Goal: Task Accomplishment & Management: Manage account settings

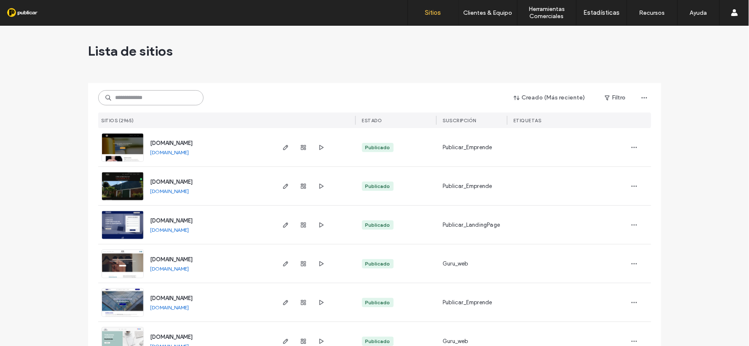
drag, startPoint x: 162, startPoint y: 93, endPoint x: 189, endPoint y: 109, distance: 31.4
click at [161, 93] on input at bounding box center [150, 97] width 105 height 15
paste input "**********"
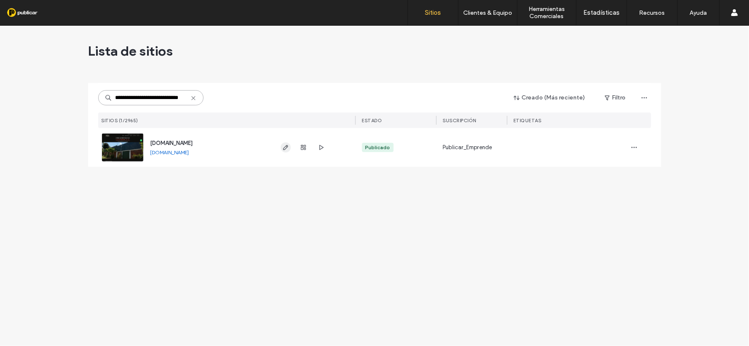
type input "**********"
click at [283, 148] on use "button" at bounding box center [285, 147] width 5 height 5
click at [301, 70] on div "Lista de sitios" at bounding box center [374, 51] width 573 height 51
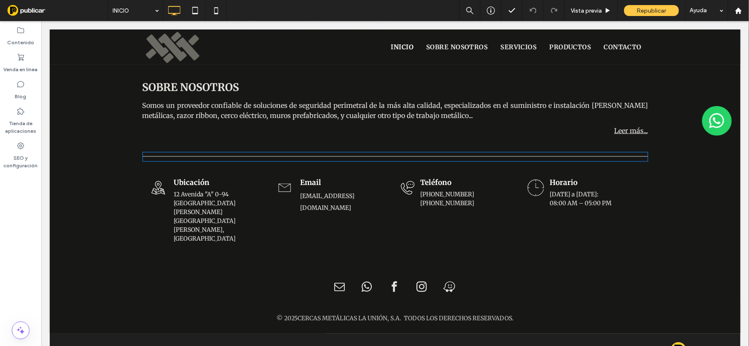
scroll to position [355, 0]
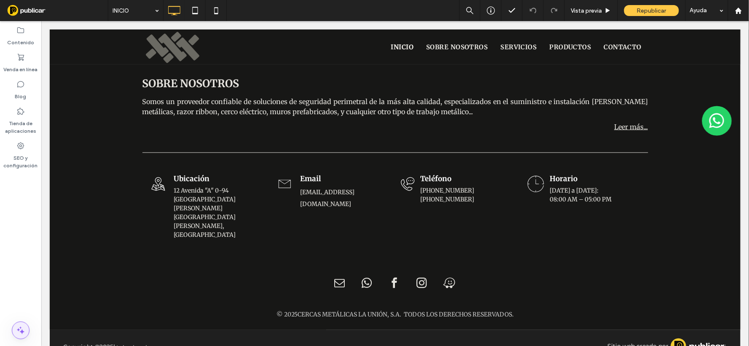
click at [18, 331] on icon at bounding box center [21, 330] width 10 height 10
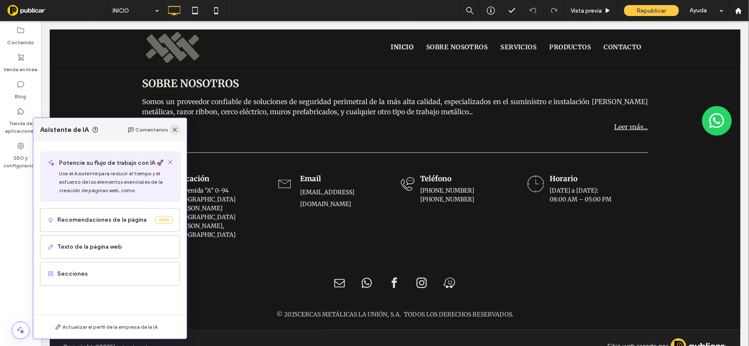
click at [175, 128] on icon "button" at bounding box center [175, 129] width 7 height 7
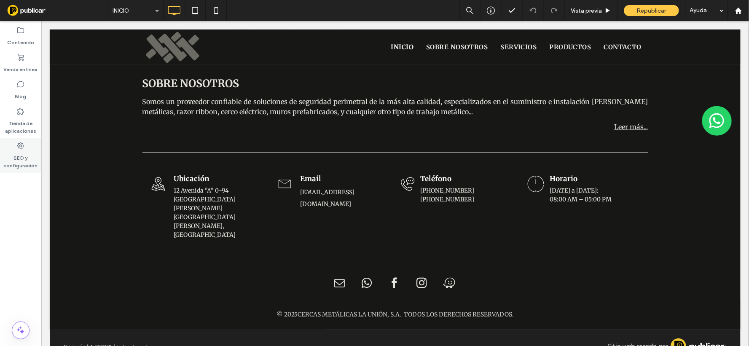
click at [10, 146] on div "SEO y configuración" at bounding box center [20, 155] width 41 height 35
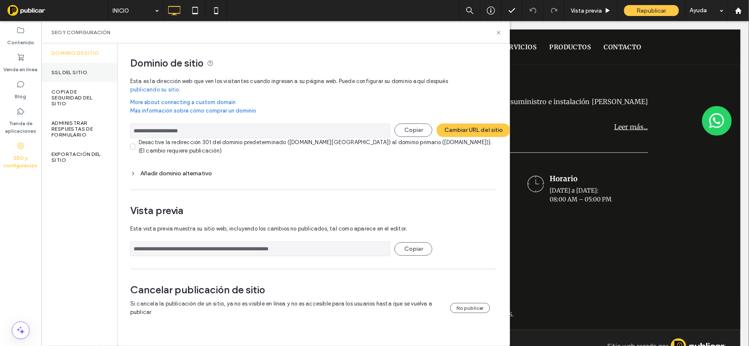
click at [81, 72] on label "SSL del sitio" at bounding box center [69, 73] width 36 height 6
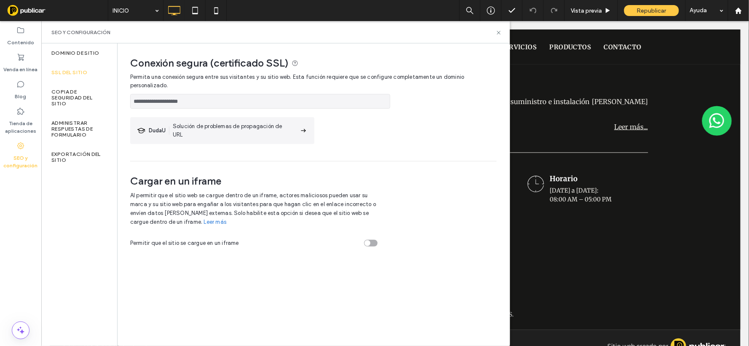
click at [20, 334] on div at bounding box center [374, 173] width 749 height 346
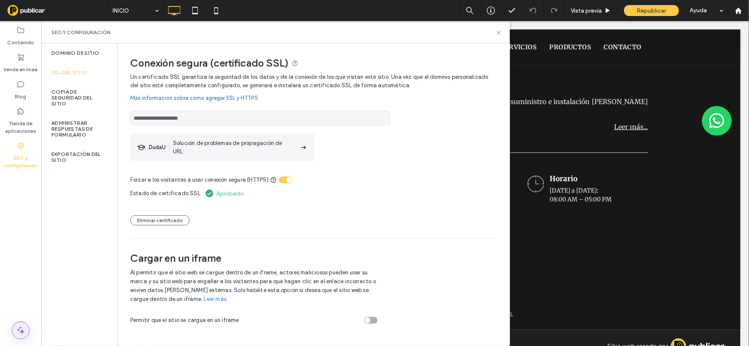
click at [24, 330] on icon at bounding box center [21, 330] width 10 height 10
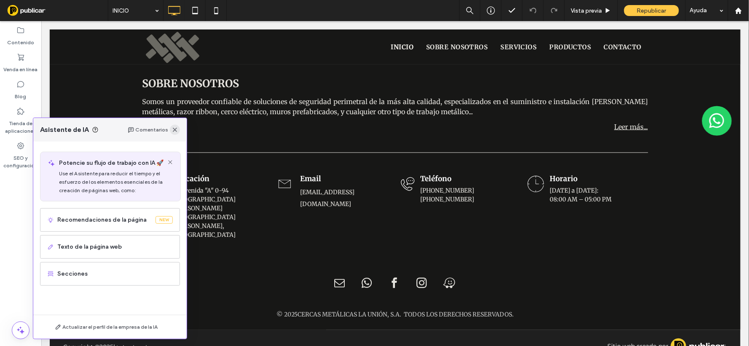
click at [176, 131] on icon "button" at bounding box center [175, 129] width 7 height 7
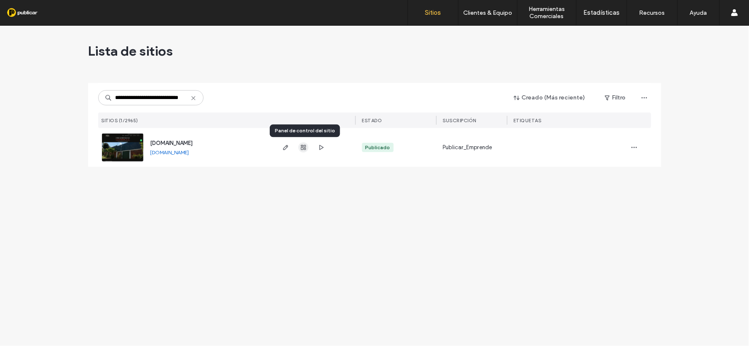
type input "**********"
click at [301, 148] on use "button" at bounding box center [303, 147] width 5 height 5
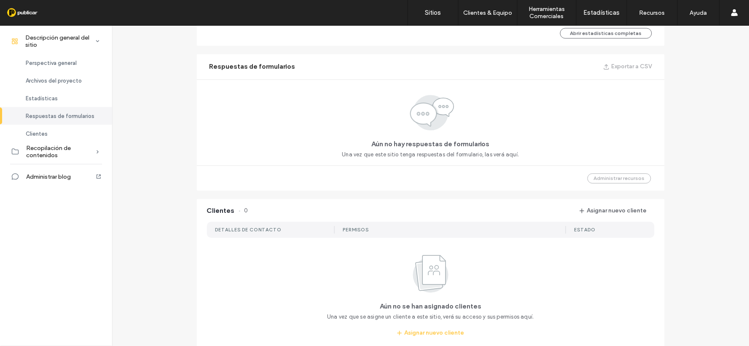
scroll to position [572, 0]
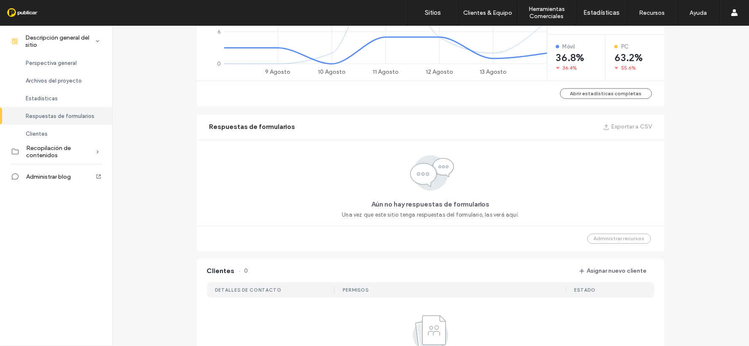
scroll to position [572, 0]
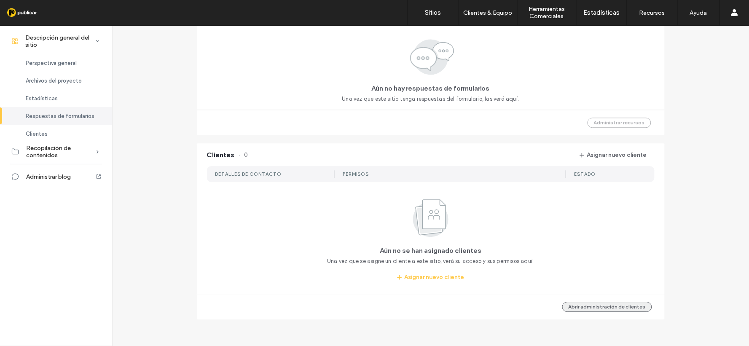
click at [619, 309] on button "Abrir administración de clientes" at bounding box center [607, 307] width 90 height 10
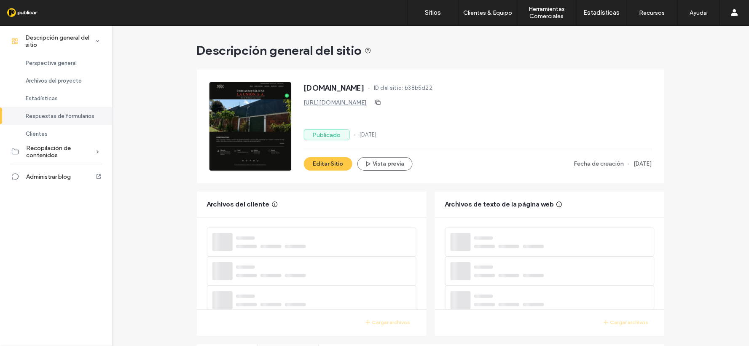
scroll to position [291, 0]
